Goal: Information Seeking & Learning: Find specific page/section

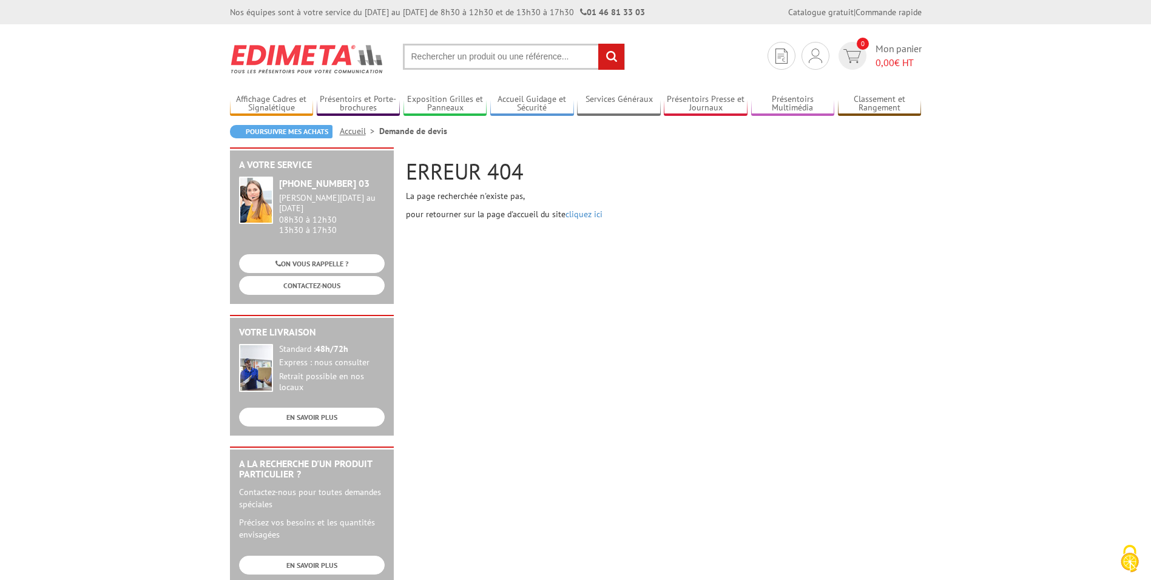
click at [438, 63] on input "text" at bounding box center [514, 57] width 222 height 26
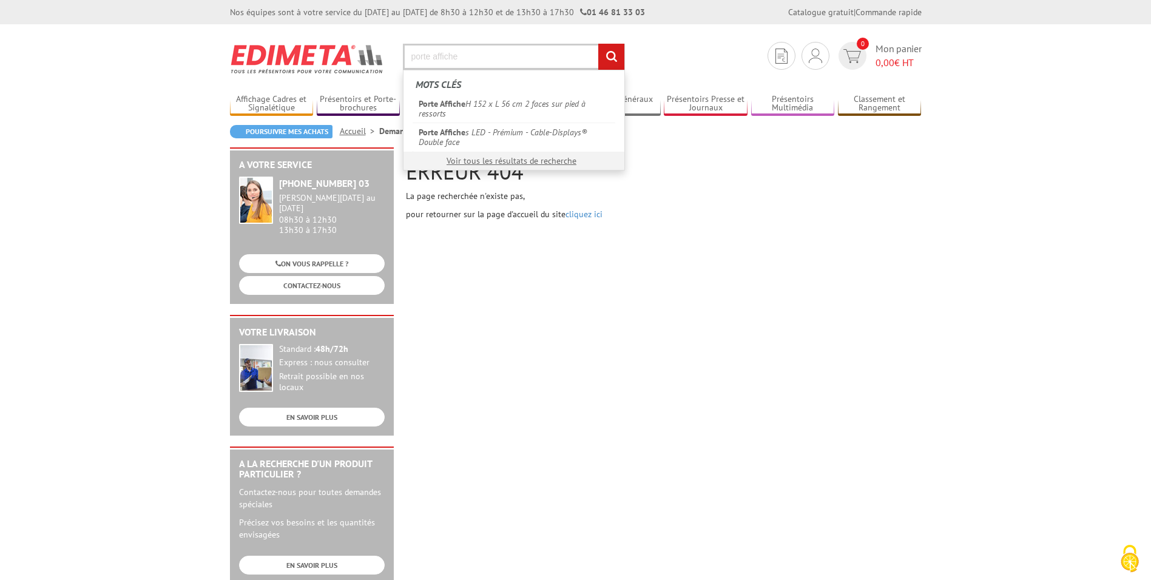
type input "porte affiche"
click at [598, 44] on input "rechercher" at bounding box center [611, 57] width 26 height 26
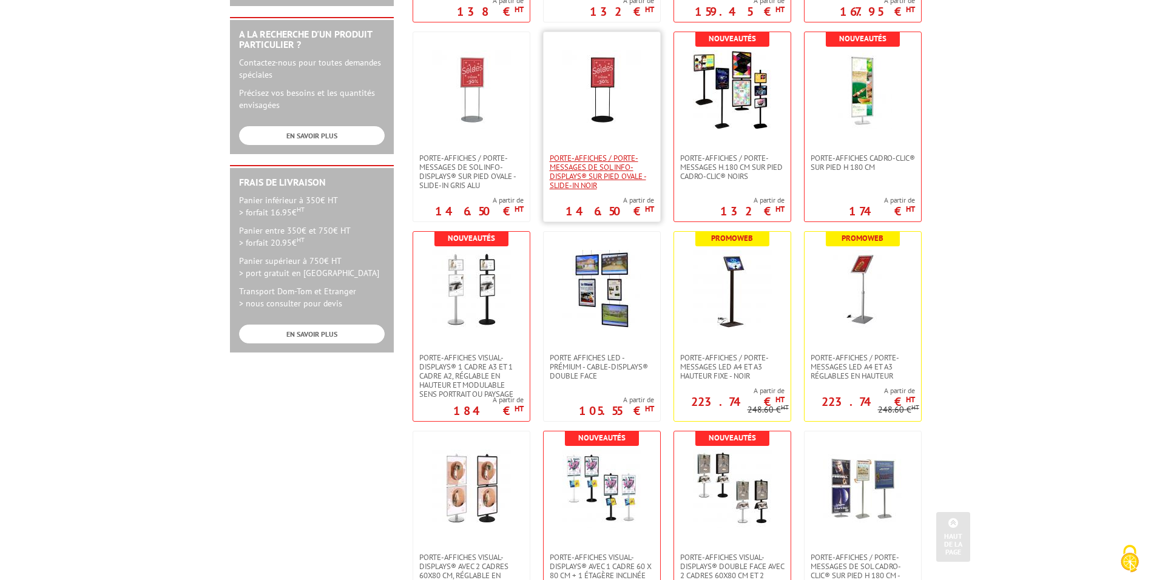
scroll to position [486, 0]
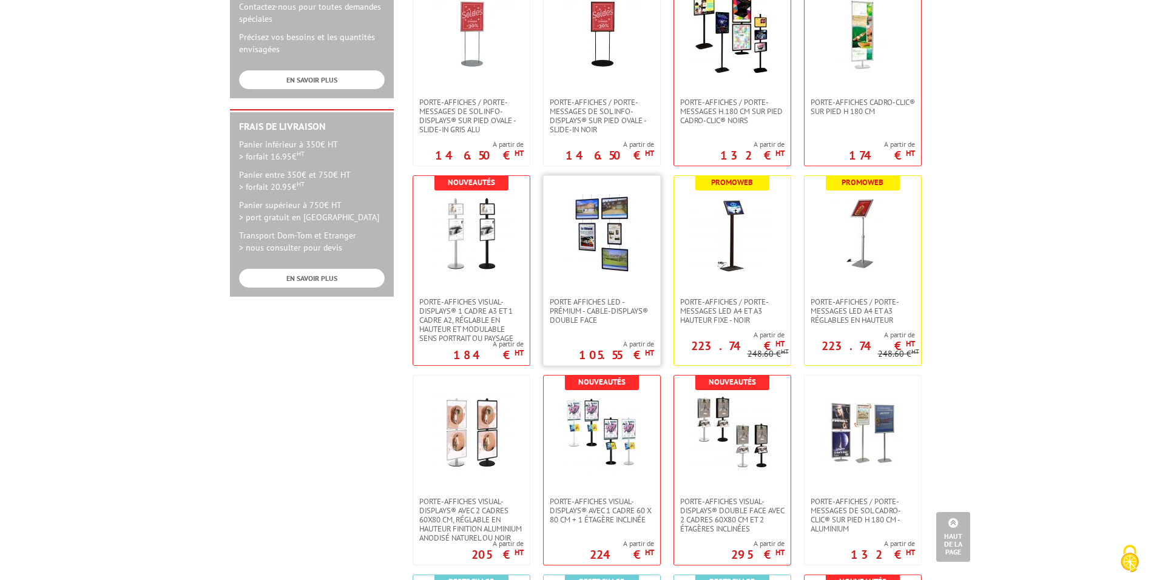
click at [599, 351] on p "105.55 € HT" at bounding box center [616, 354] width 75 height 7
click at [593, 317] on span "Porte Affiches LED - Prémium - Cable-Displays® Double face" at bounding box center [602, 310] width 104 height 27
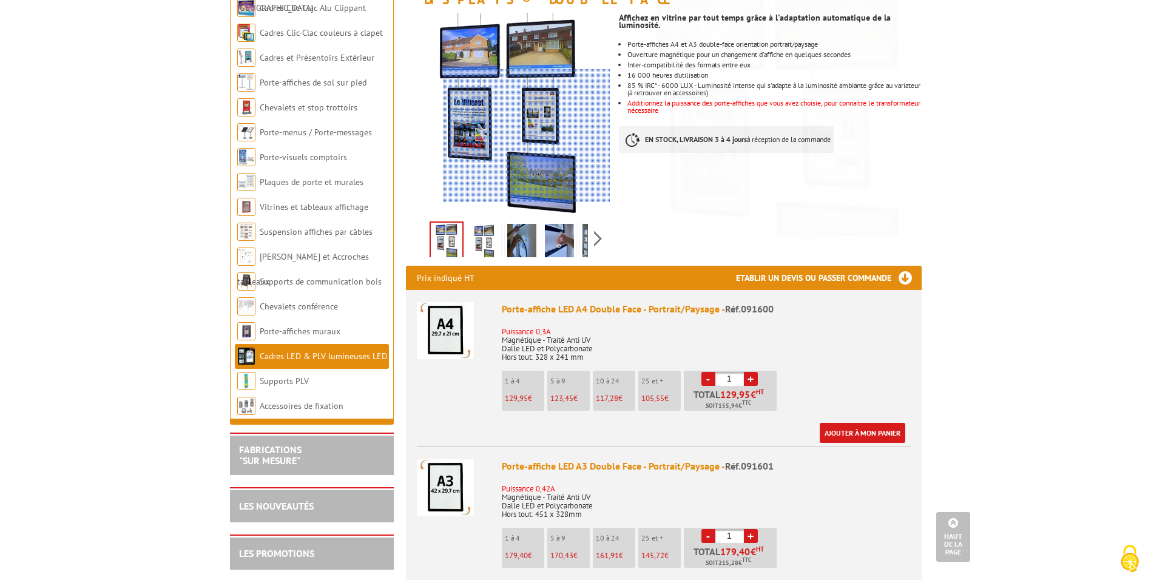
scroll to position [121, 0]
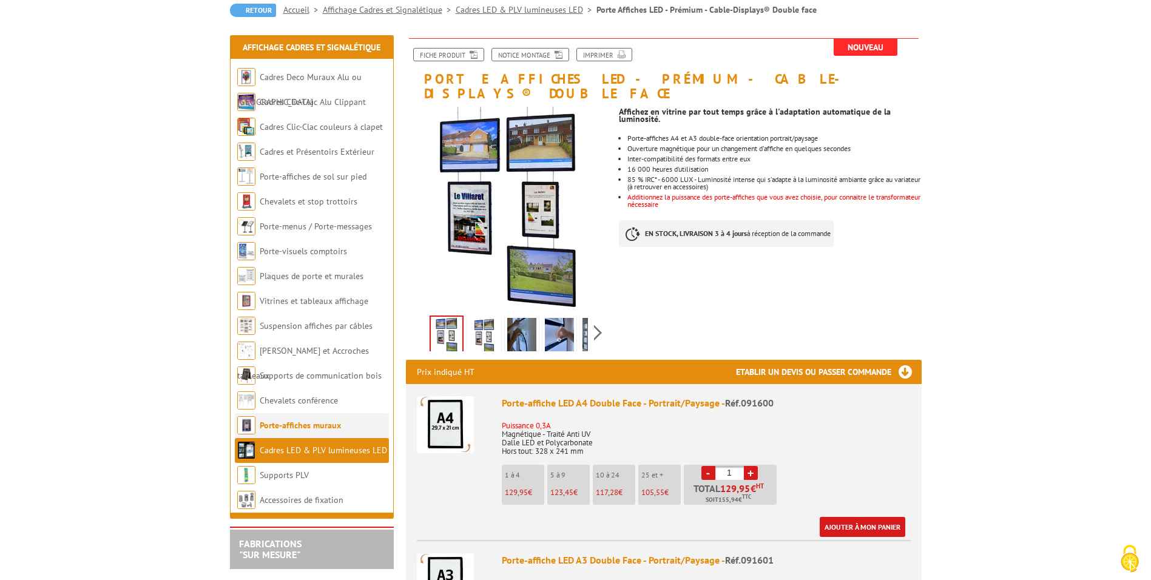
click at [358, 424] on li "Porte-affiches muraux" at bounding box center [312, 425] width 154 height 25
click at [327, 424] on link "Porte-affiches muraux" at bounding box center [300, 425] width 81 height 11
